Goal: Find specific page/section: Find specific page/section

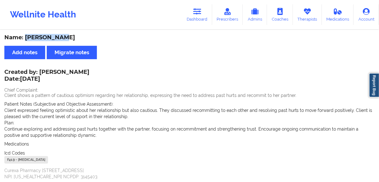
click at [200, 15] on link "Dashboard" at bounding box center [197, 14] width 30 height 21
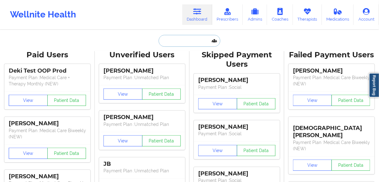
click at [177, 36] on input "text" at bounding box center [190, 41] width 62 height 12
paste input "[PERSON_NAME]"
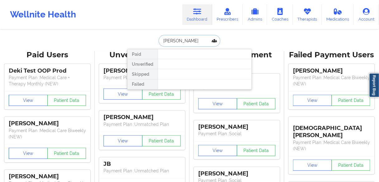
click at [162, 41] on input "[PERSON_NAME]" at bounding box center [190, 41] width 62 height 12
drag, startPoint x: 182, startPoint y: 40, endPoint x: 117, endPoint y: 37, distance: 64.9
click at [187, 41] on input "[PERSON_NAME]" at bounding box center [190, 41] width 62 height 12
type input "[PERSON_NAME]"
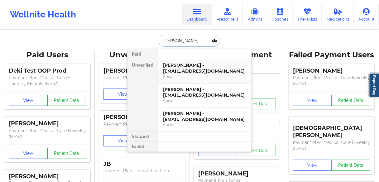
click at [182, 70] on div "[PERSON_NAME] - [EMAIL_ADDRESS][DOMAIN_NAME]" at bounding box center [205, 68] width 84 height 12
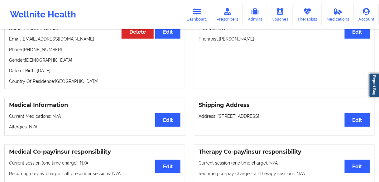
scroll to position [50, 0]
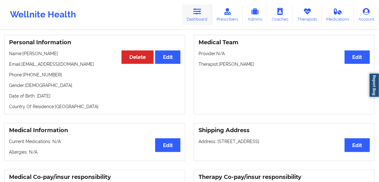
click at [199, 17] on link "Dashboard" at bounding box center [197, 14] width 30 height 21
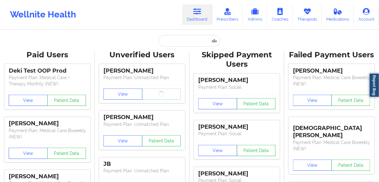
click at [198, 15] on link "Dashboard" at bounding box center [197, 14] width 30 height 21
click at [187, 38] on input "text" at bounding box center [190, 41] width 62 height 12
paste input "[PERSON_NAME]"
type input "[PERSON_NAME]"
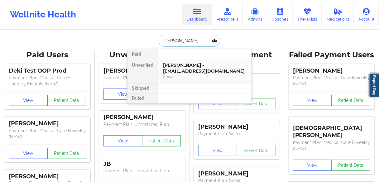
click at [178, 70] on div "[PERSON_NAME] - [EMAIL_ADDRESS][DOMAIN_NAME]" at bounding box center [205, 68] width 84 height 12
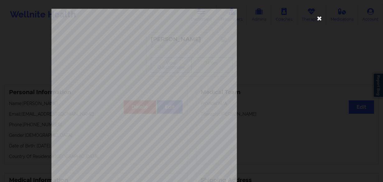
click at [318, 18] on icon at bounding box center [319, 18] width 10 height 10
